Goal: Navigation & Orientation: Go to known website

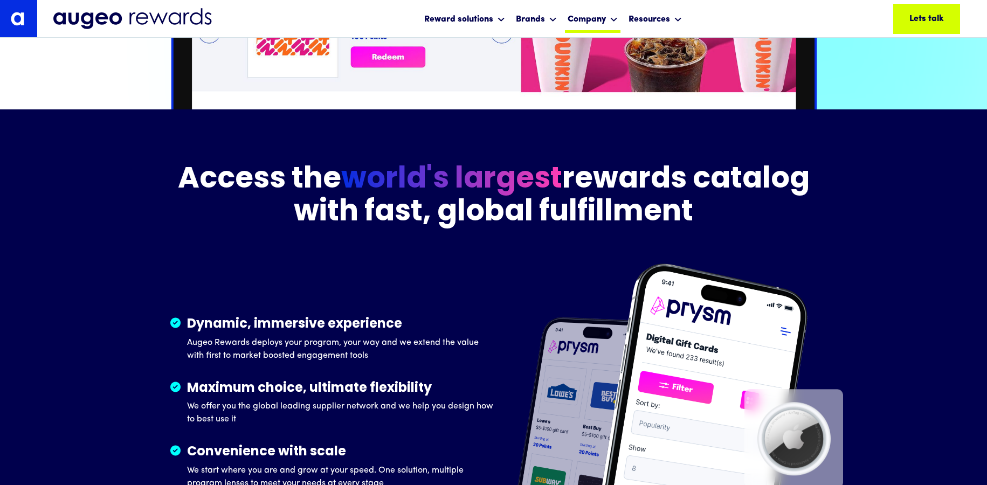
scroll to position [1506, 0]
